Goal: Use online tool/utility: Utilize a website feature to perform a specific function

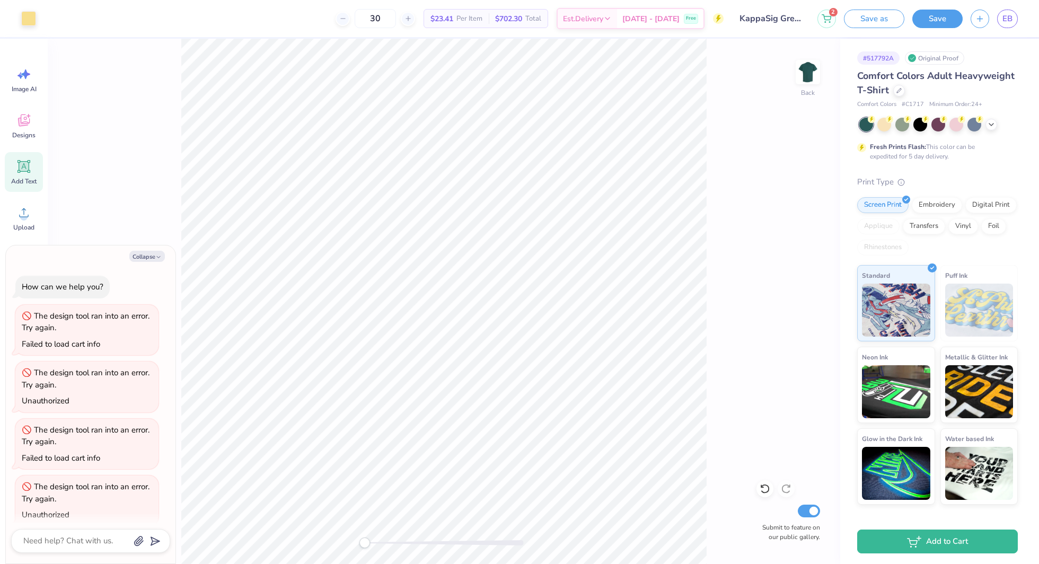
scroll to position [3601, 0]
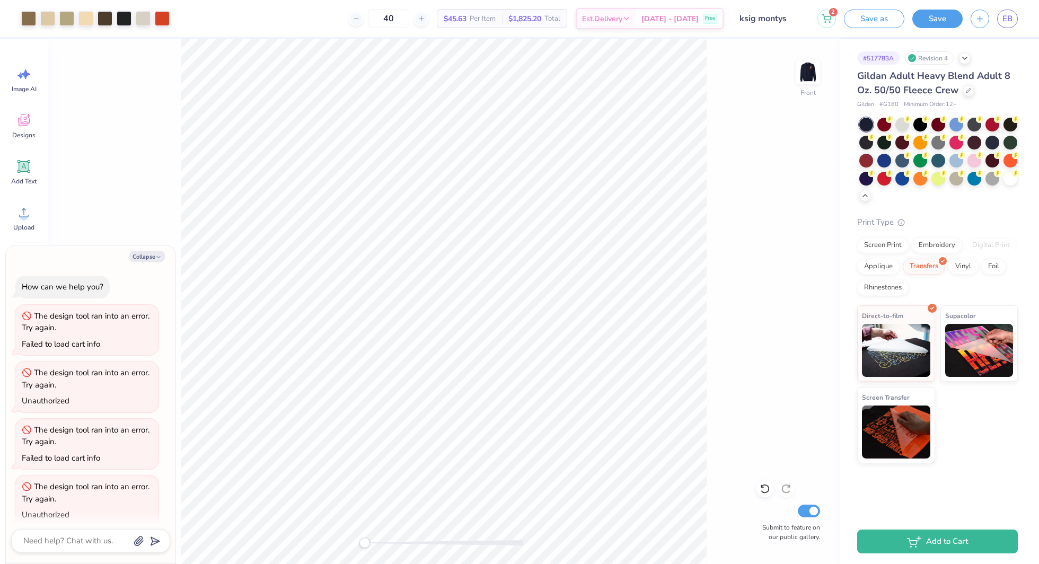
scroll to position [3601, 0]
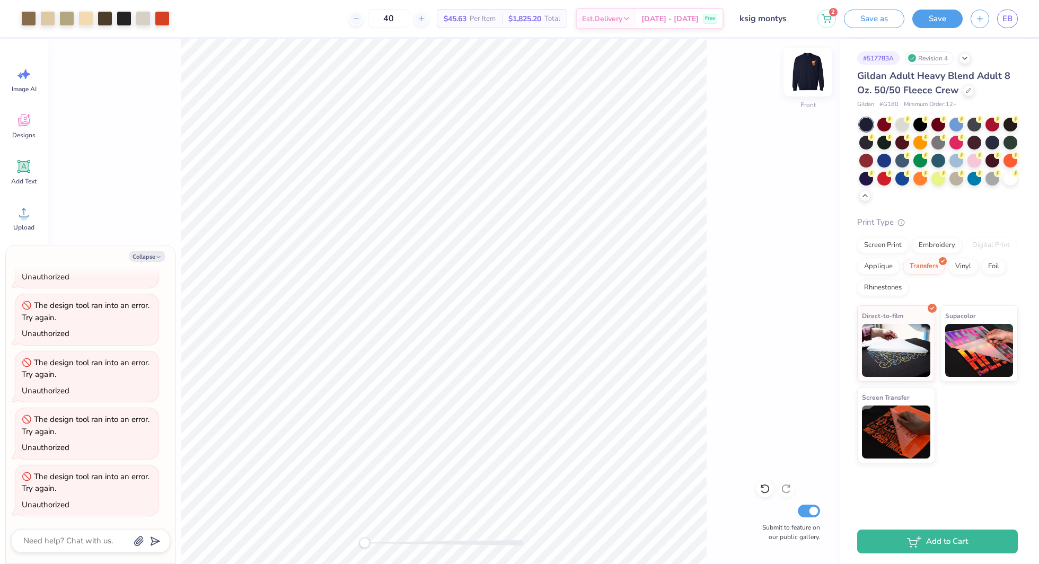
click at [804, 70] on img at bounding box center [808, 72] width 42 height 42
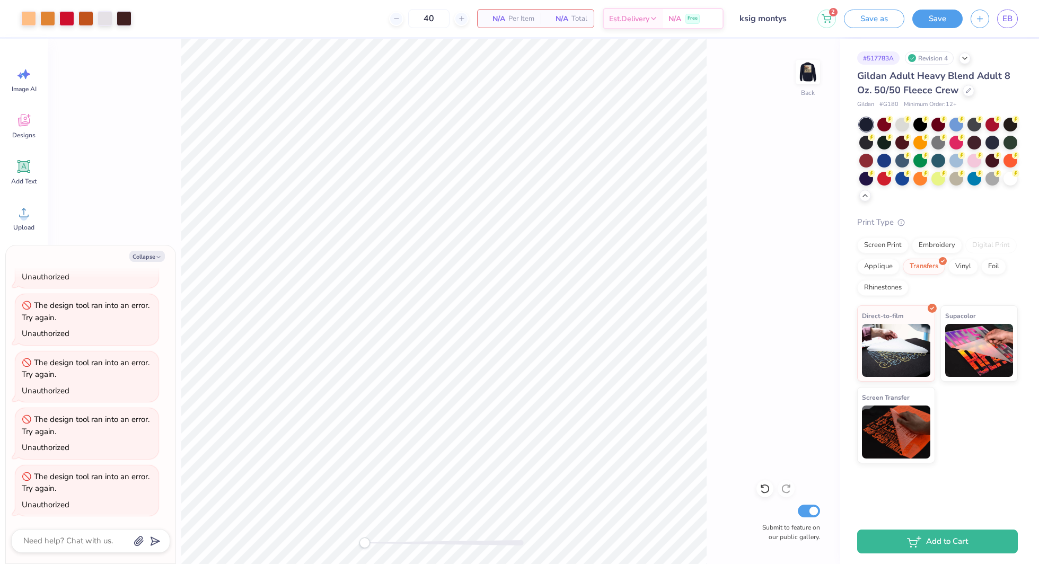
click at [804, 70] on img at bounding box center [807, 72] width 21 height 21
click at [148, 258] on button "Collapse" at bounding box center [147, 256] width 36 height 11
type textarea "x"
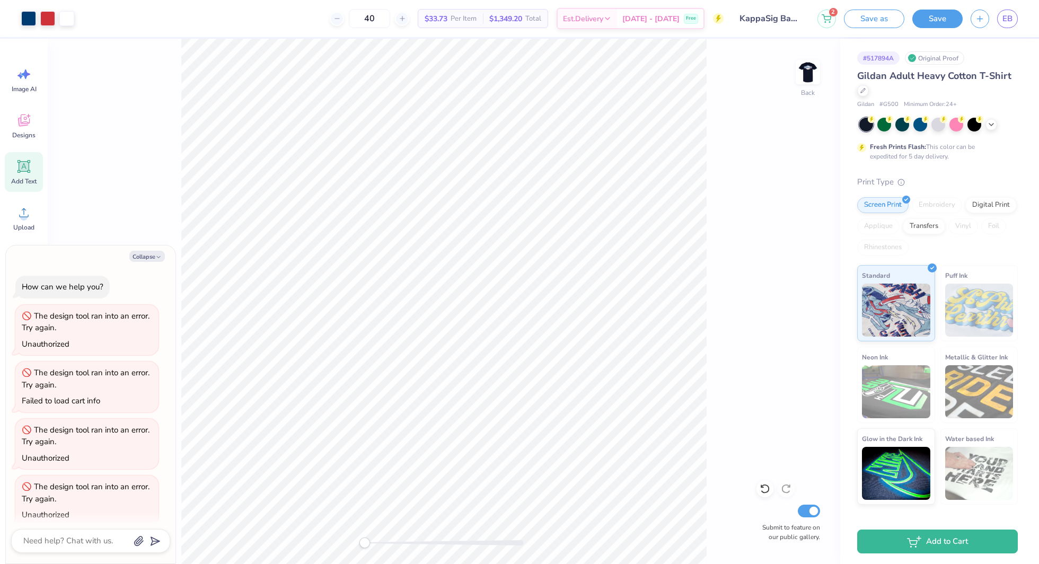
scroll to position [3544, 0]
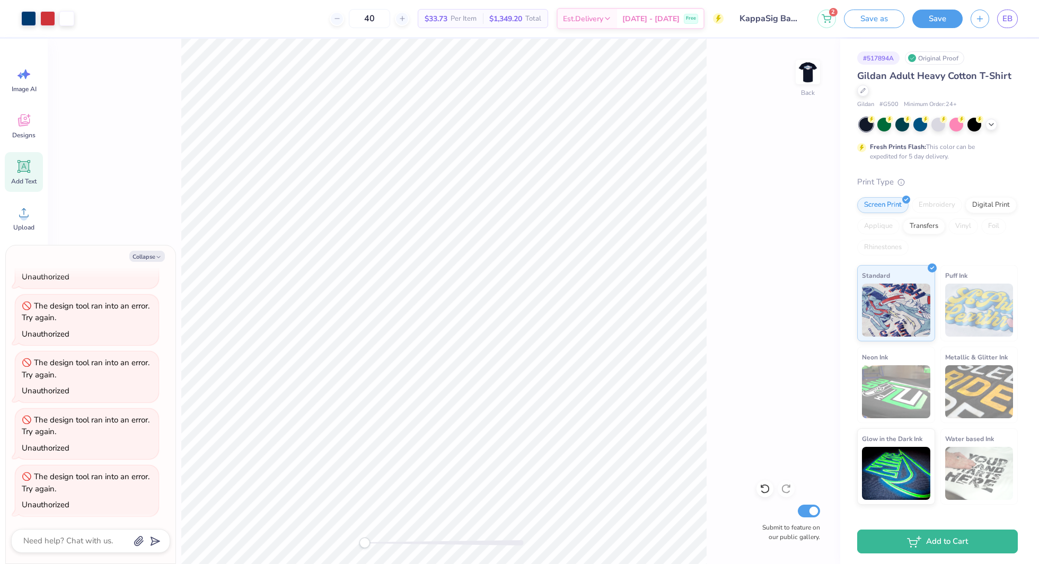
type textarea "x"
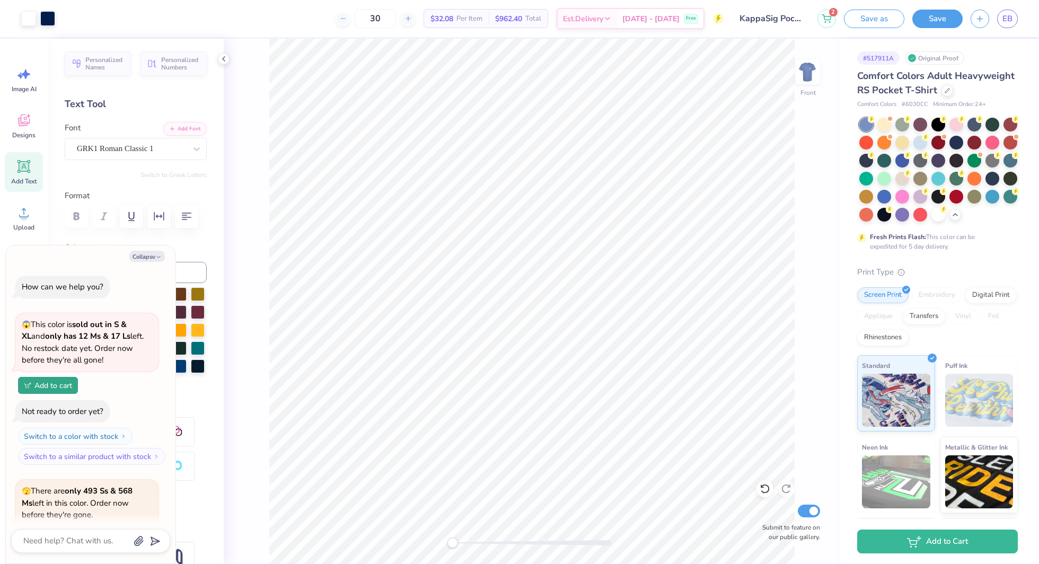
scroll to position [3866, 0]
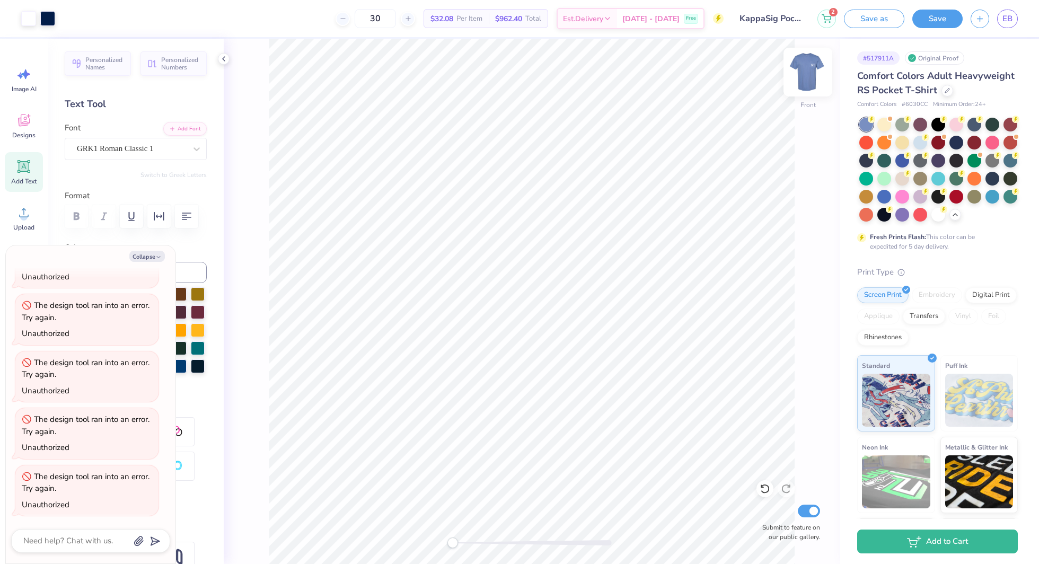
click at [812, 67] on img at bounding box center [808, 72] width 42 height 42
click at [812, 67] on img at bounding box center [807, 72] width 21 height 21
type textarea "x"
